Goal: Information Seeking & Learning: Check status

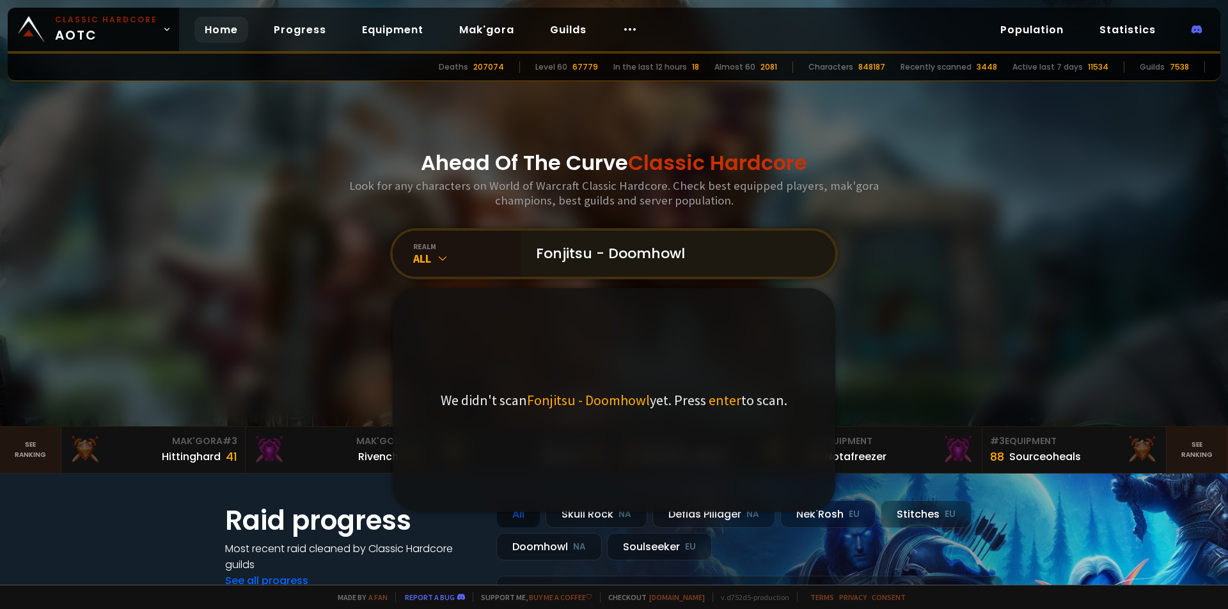
drag, startPoint x: 593, startPoint y: 251, endPoint x: 736, endPoint y: 273, distance: 144.9
click at [736, 271] on input "Fonjitsu - Doomhowl" at bounding box center [674, 254] width 292 height 46
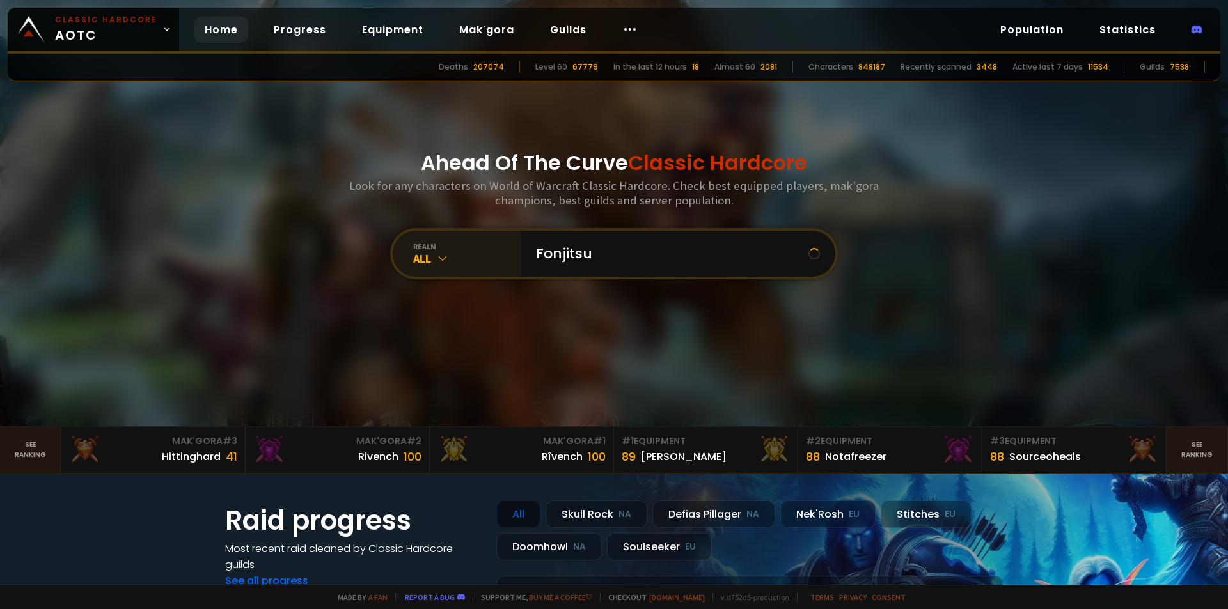
type input "Fonjitsu"
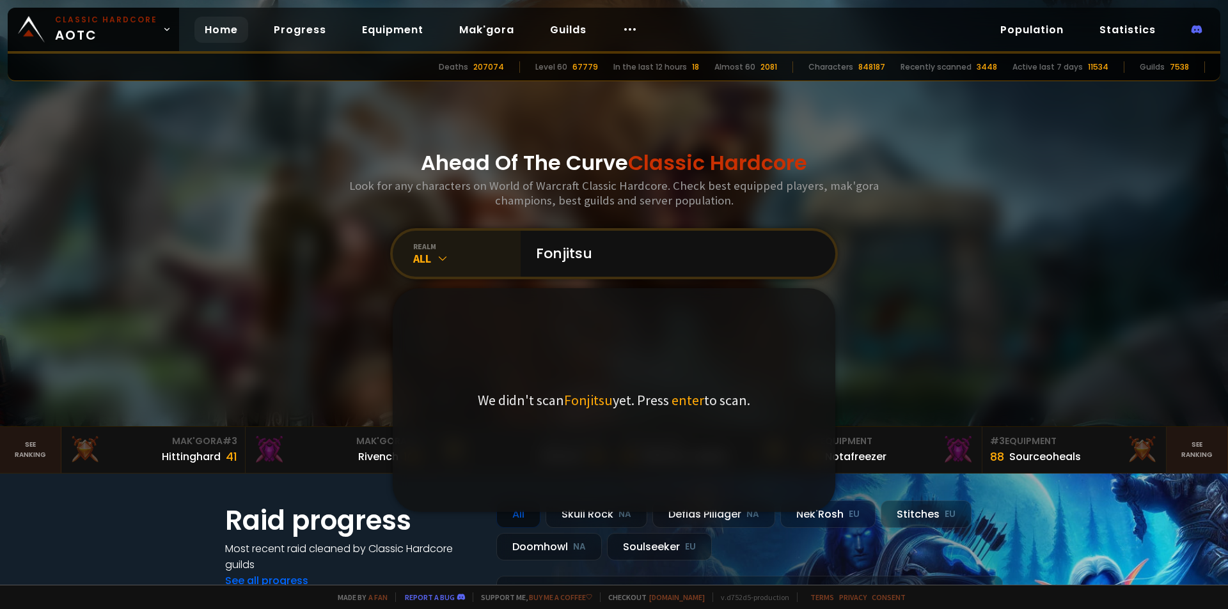
click at [428, 249] on div "realm" at bounding box center [466, 247] width 107 height 10
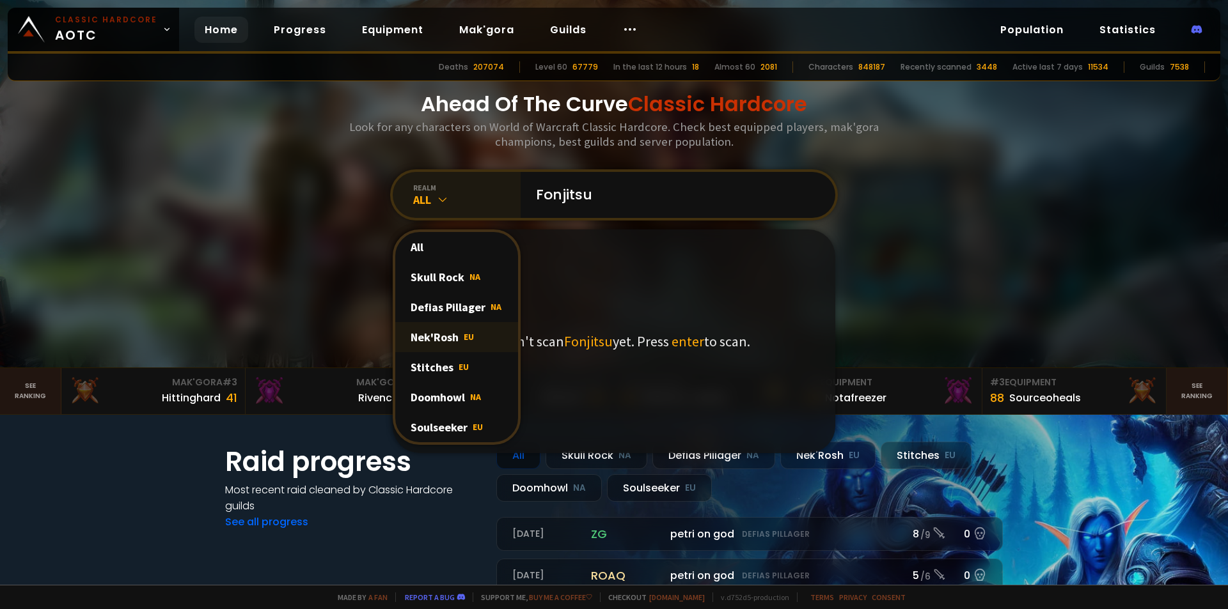
scroll to position [64, 0]
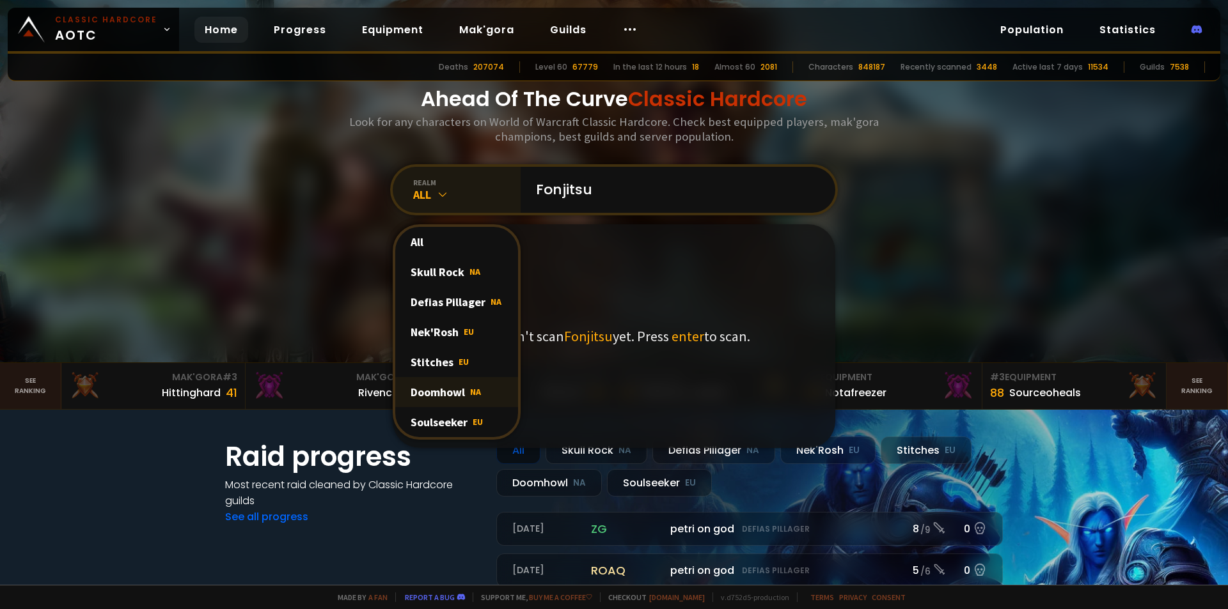
click at [457, 395] on div "Doomhowl NA" at bounding box center [456, 392] width 123 height 30
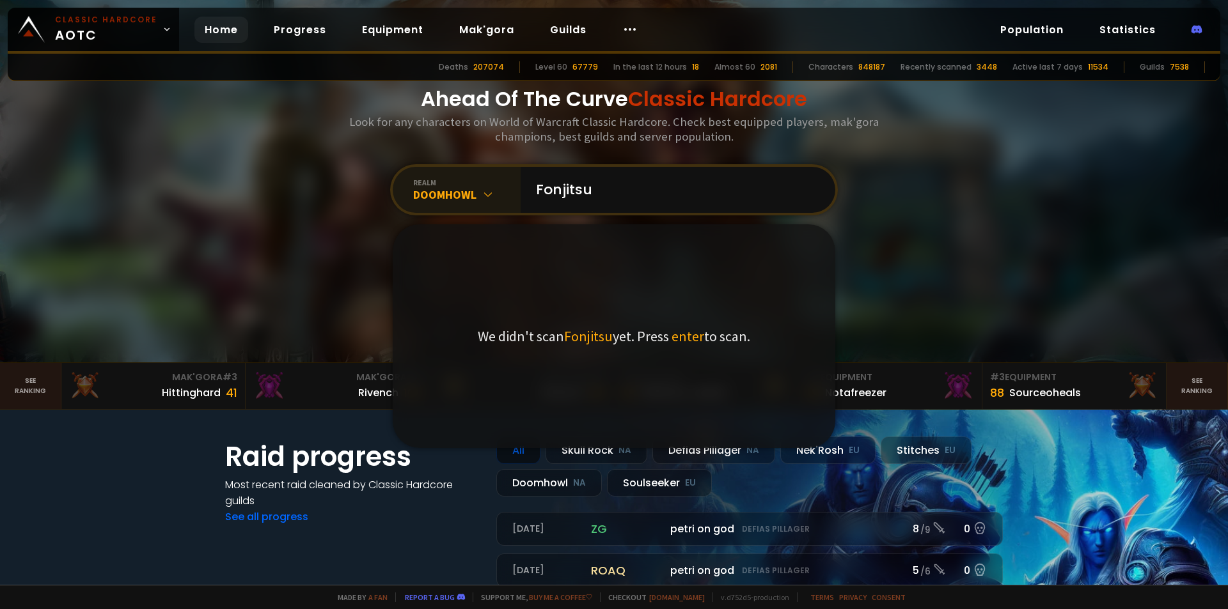
click at [681, 334] on span "enter" at bounding box center [687, 336] width 33 height 18
click at [638, 201] on input "Fonjitsu" at bounding box center [674, 190] width 292 height 46
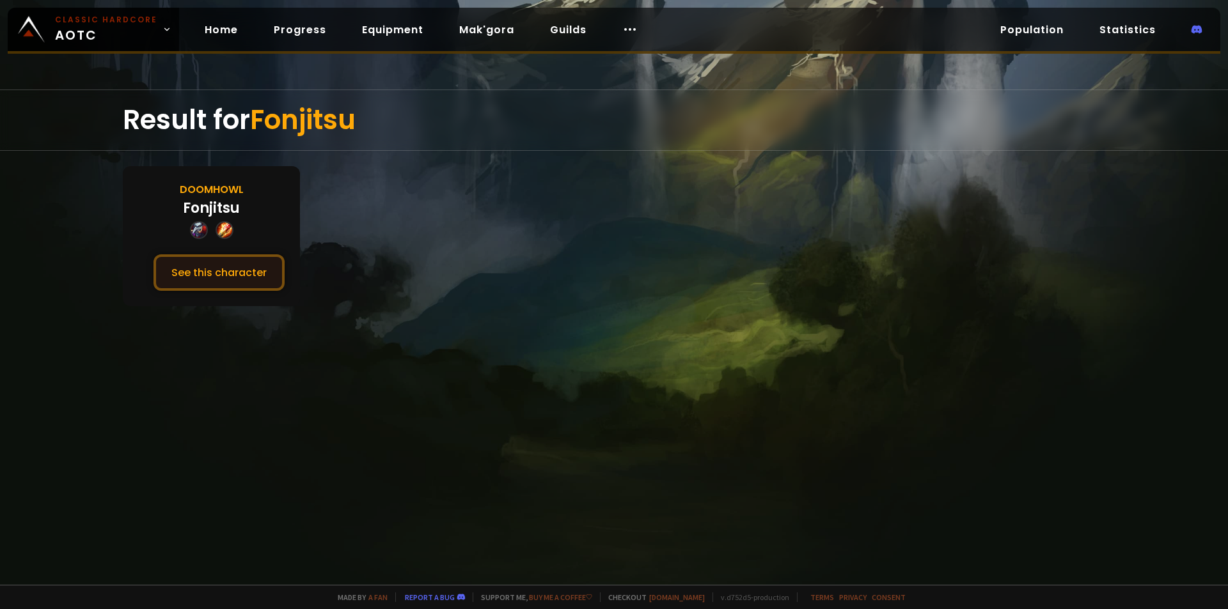
click at [218, 275] on button "See this character" at bounding box center [218, 273] width 131 height 36
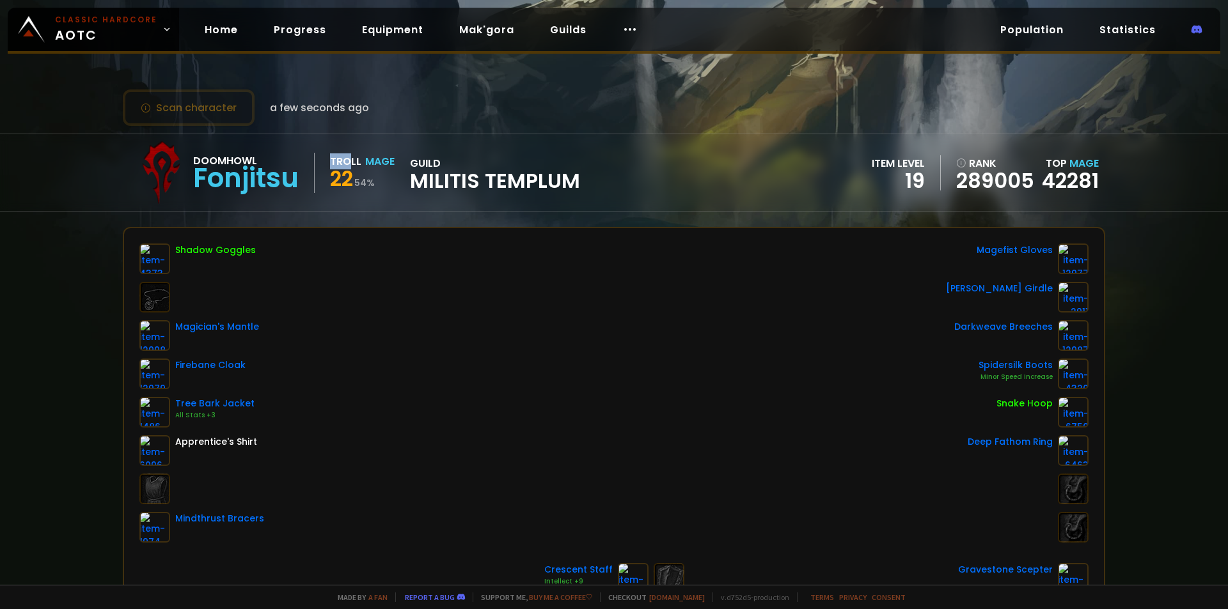
drag, startPoint x: 330, startPoint y: 161, endPoint x: 347, endPoint y: 161, distance: 17.3
click at [347, 161] on div "Troll" at bounding box center [345, 161] width 31 height 16
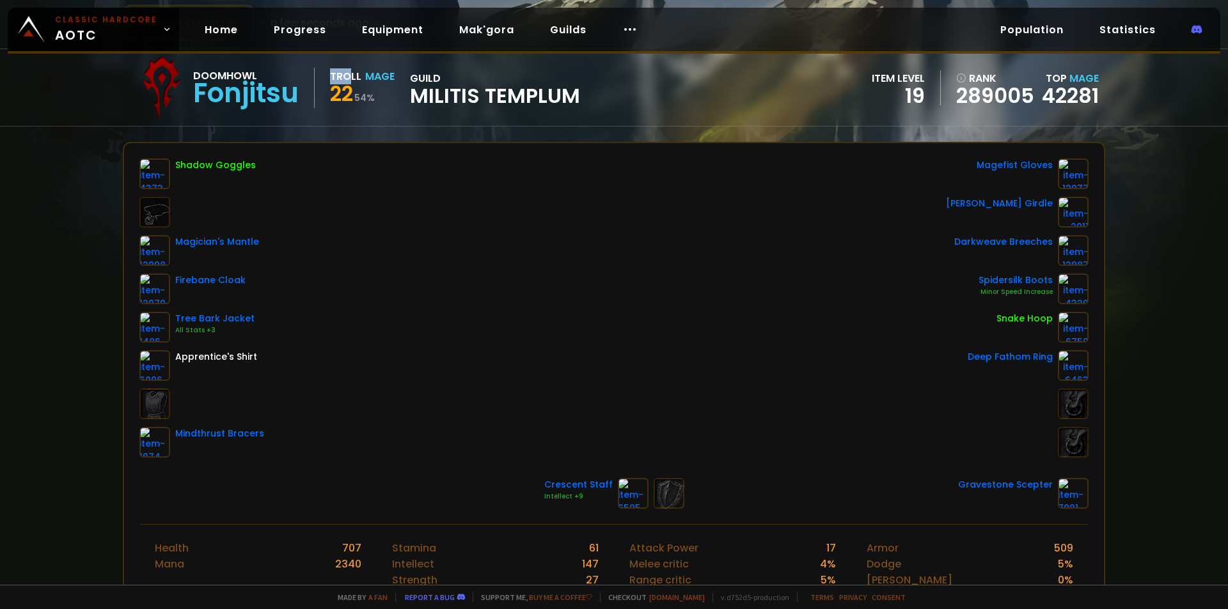
scroll to position [128, 0]
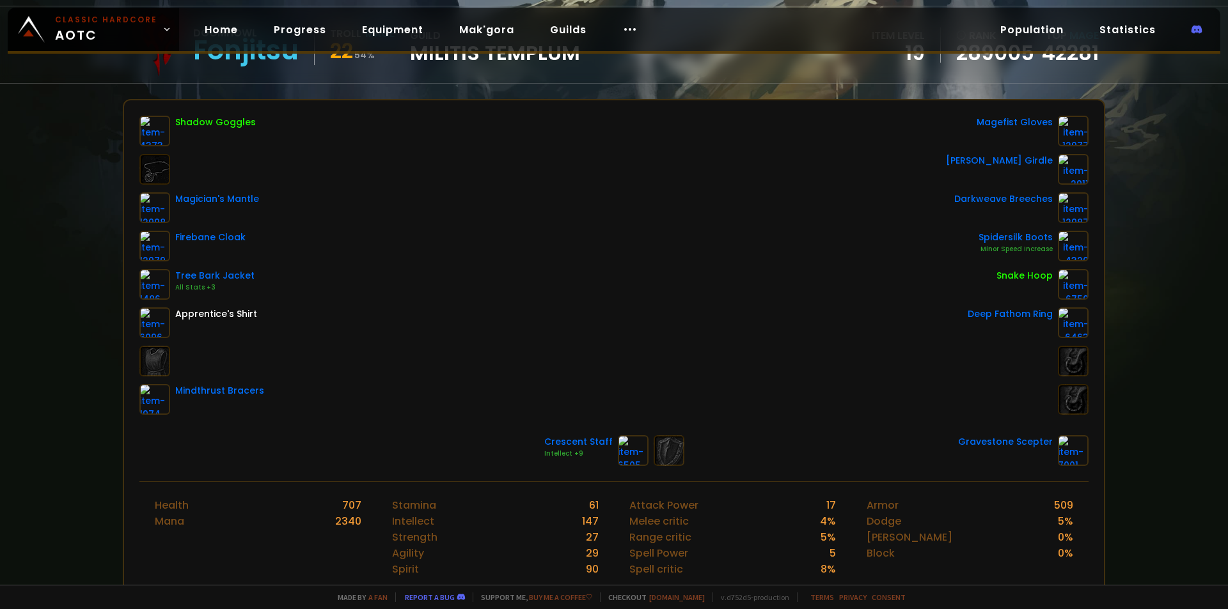
click at [455, 327] on div "Shadow Goggles Magician's Mantle Firebane Cloak Tree Bark Jacket All Stats +3 A…" at bounding box center [613, 265] width 949 height 299
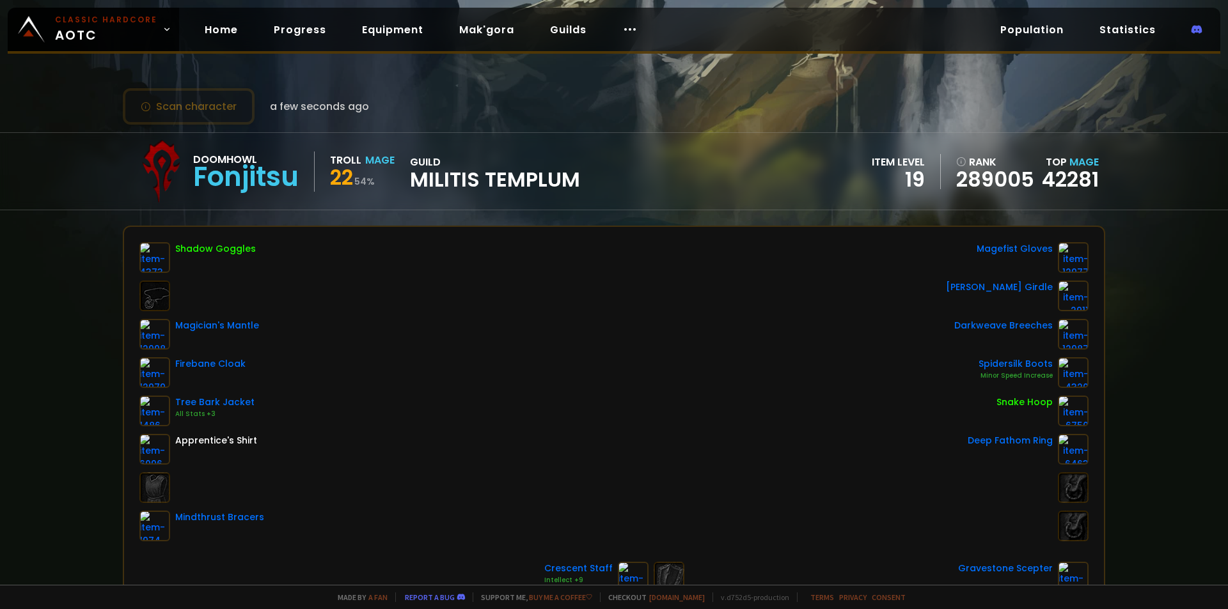
scroll to position [0, 0]
drag, startPoint x: 858, startPoint y: 159, endPoint x: 923, endPoint y: 188, distance: 71.3
click at [923, 188] on div "Doomhowl Fonjitsu Troll Mage 22 54 % guild Militis Templum item level 19 rank 2…" at bounding box center [614, 172] width 982 height 77
copy div "item level 19"
drag, startPoint x: 509, startPoint y: 483, endPoint x: 482, endPoint y: 430, distance: 59.5
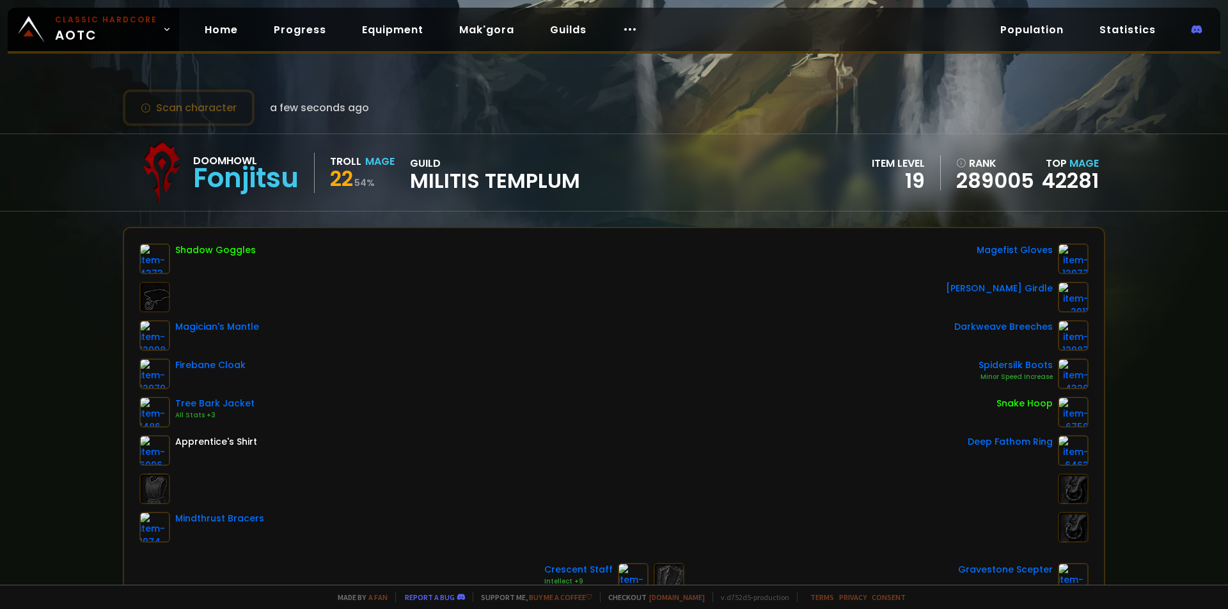
click at [506, 473] on div "Shadow Goggles Magician's Mantle Firebane Cloak Tree Bark Jacket All Stats +3 A…" at bounding box center [613, 393] width 949 height 299
drag, startPoint x: 493, startPoint y: 455, endPoint x: 487, endPoint y: 444, distance: 12.6
click at [489, 446] on div "Shadow Goggles Magician's Mantle Firebane Cloak Tree Bark Jacket All Stats +3 A…" at bounding box center [613, 393] width 949 height 299
drag, startPoint x: 196, startPoint y: 157, endPoint x: 269, endPoint y: 157, distance: 73.5
click at [269, 157] on div "Doomhowl" at bounding box center [246, 161] width 106 height 16
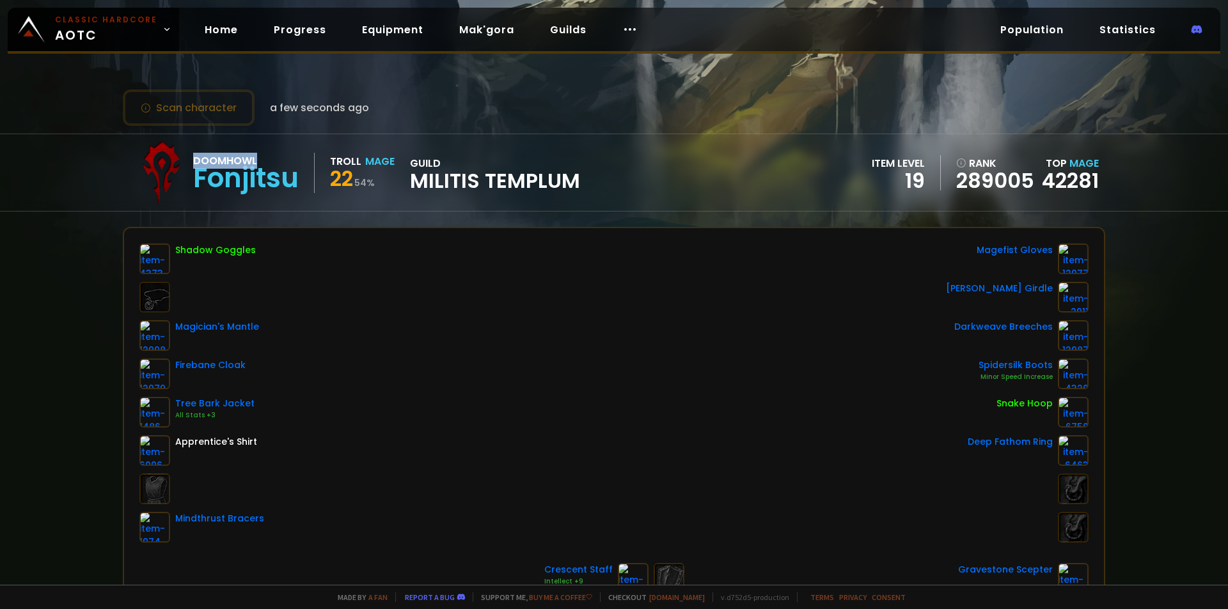
copy div "Doomhowl"
drag, startPoint x: 334, startPoint y: 155, endPoint x: 405, endPoint y: 157, distance: 71.6
click at [405, 157] on div "Doomhowl Fonjitsu Troll Mage 22 54 % guild Militis Templum" at bounding box center [354, 173] width 451 height 64
click at [377, 161] on div "Mage" at bounding box center [379, 161] width 29 height 16
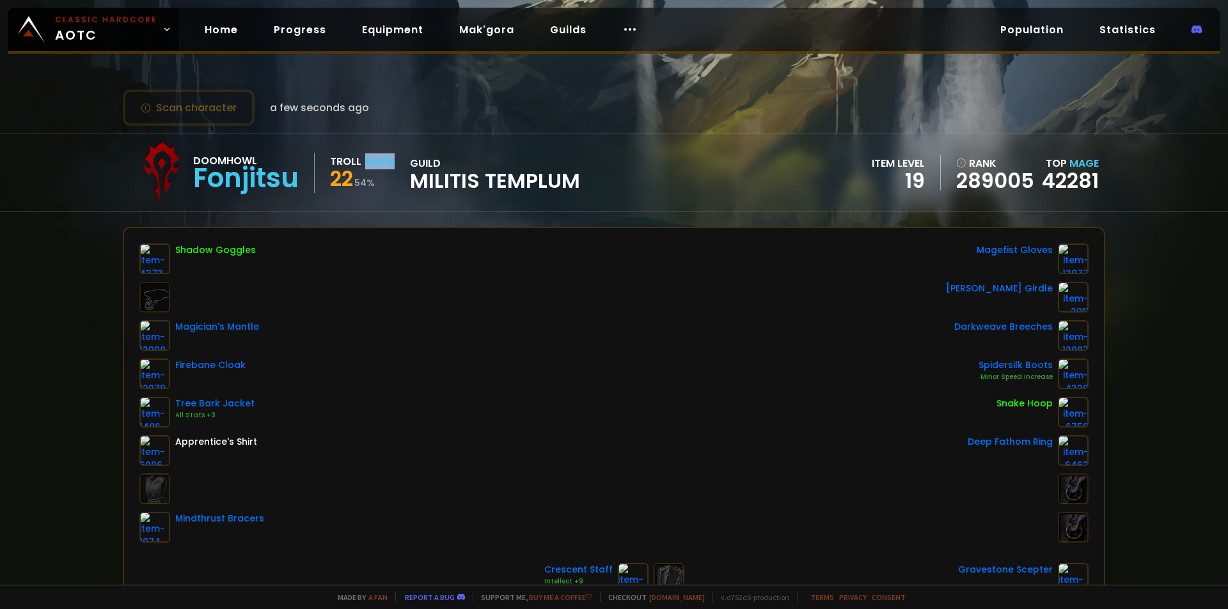
click at [377, 161] on div "Mage" at bounding box center [379, 161] width 29 height 16
